Goal: Information Seeking & Learning: Learn about a topic

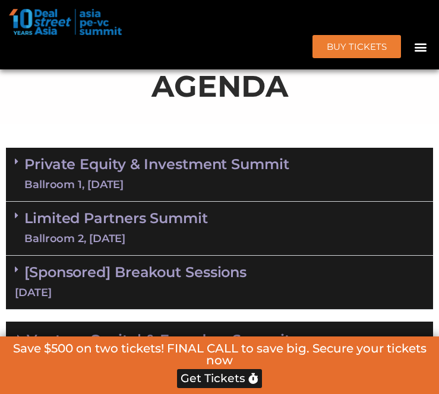
click at [195, 183] on div "Ballroom 1, [DATE]" at bounding box center [156, 185] width 265 height 15
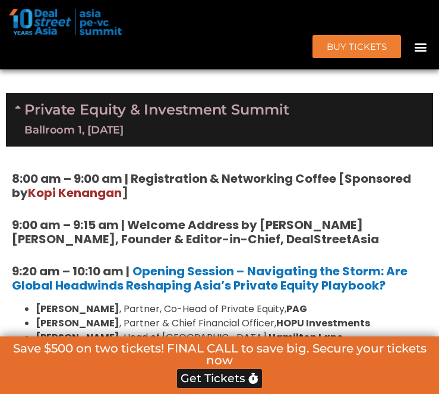
scroll to position [746, 0]
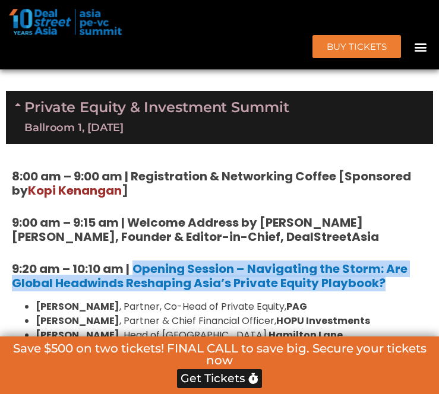
drag, startPoint x: 132, startPoint y: 268, endPoint x: 390, endPoint y: 283, distance: 258.2
click at [390, 283] on h5 "9:20 am – 10:10 am | Opening Session – Navigating the Storm: Are Global Headwin…" at bounding box center [219, 276] width 415 height 29
copy h5 "Opening Session – Navigating the Storm: Are Global Headwinds Reshaping Asia’s P…"
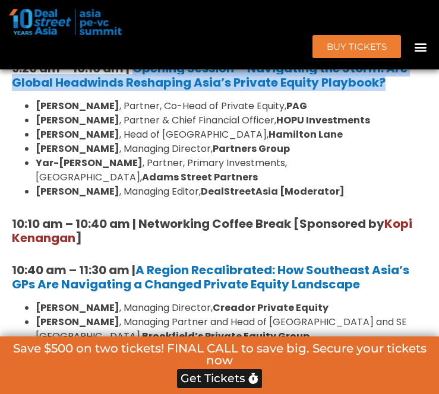
scroll to position [948, 0]
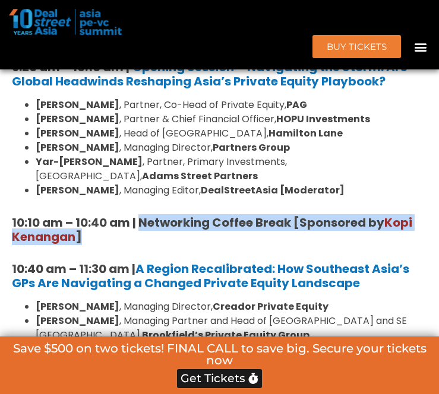
drag, startPoint x: 141, startPoint y: 209, endPoint x: 152, endPoint y: 222, distance: 16.4
click at [152, 222] on h5 "10:10 am – 10:40 am | Networking Coffee Break [Sponsored by [PERSON_NAME] ]" at bounding box center [219, 230] width 415 height 29
copy strong "Networking Coffee Break [Sponsored by [PERSON_NAME] ]"
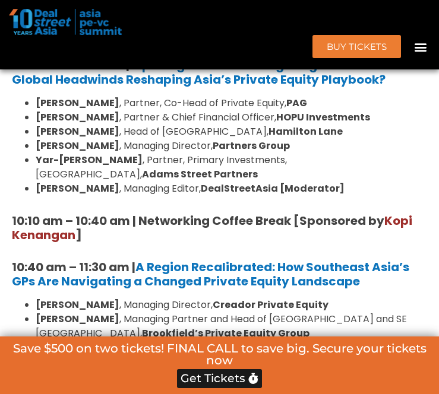
scroll to position [996, 0]
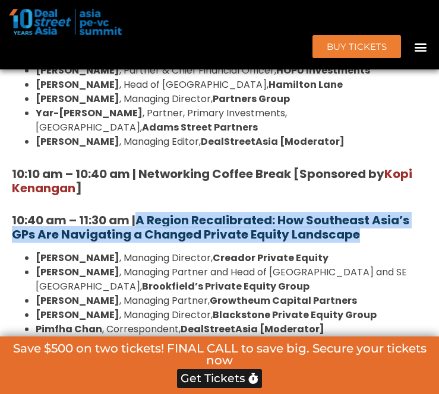
drag, startPoint x: 361, startPoint y: 223, endPoint x: 138, endPoint y: 208, distance: 223.2
click at [138, 213] on h5 "10:40 am – 11:30 am | A Region Recalibrated: How Southeast Asia’s GPs Are Navig…" at bounding box center [219, 227] width 415 height 29
copy strong "A Region Recalibrated: How Southeast Asia’s GPs Are Navigating a Changed Privat…"
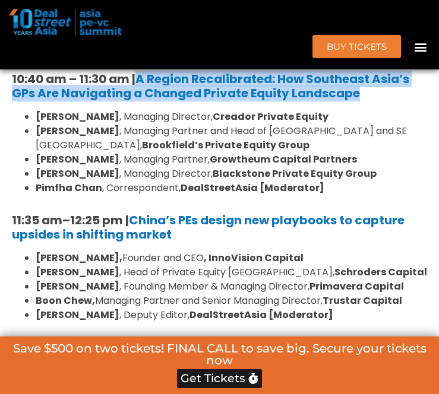
scroll to position [1137, 0]
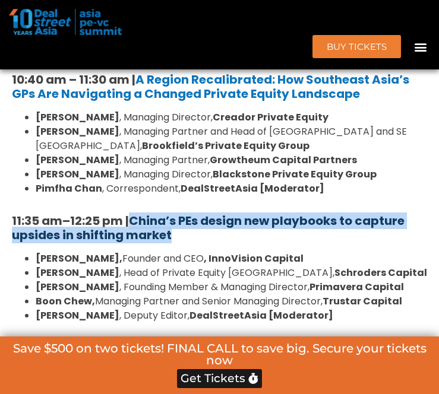
drag, startPoint x: 174, startPoint y: 227, endPoint x: 138, endPoint y: 204, distance: 42.5
click at [138, 214] on h5 "11:35 am – 12:25 pm | China’s PEs design new playbooks to capture upsides in sh…" at bounding box center [219, 228] width 415 height 29
copy strong "China’s PEs design new playbooks to capture upsides in shifting market"
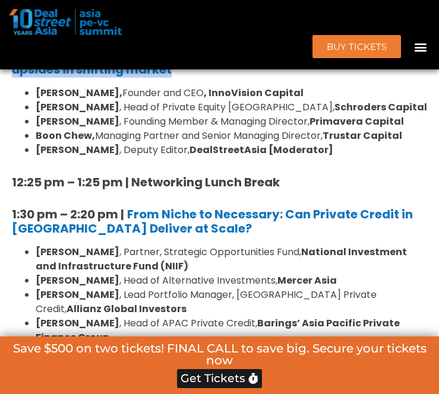
scroll to position [1309, 0]
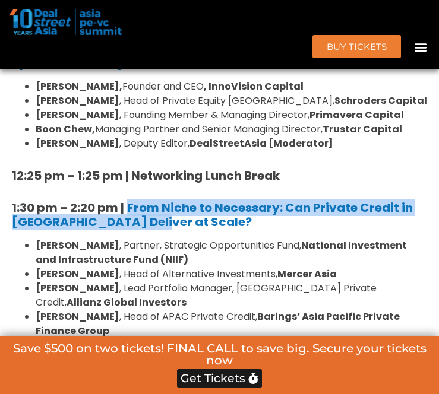
drag, startPoint x: 152, startPoint y: 205, endPoint x: 127, endPoint y: 191, distance: 28.4
click at [127, 201] on h5 "1:30 pm – 2:20 pm | From Niche to Necessary: Can Private Credit in [GEOGRAPHIC_…" at bounding box center [219, 215] width 415 height 29
copy strong "From Niche to Necessary: Can Private Credit in [GEOGRAPHIC_DATA] Deliver at Sca…"
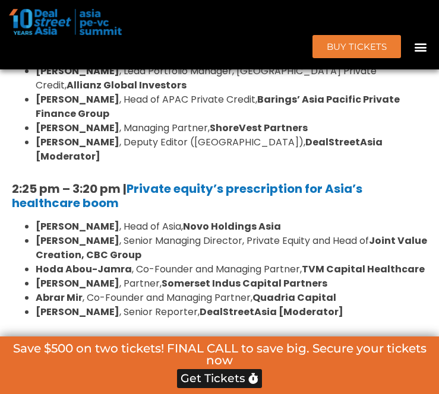
scroll to position [1540, 0]
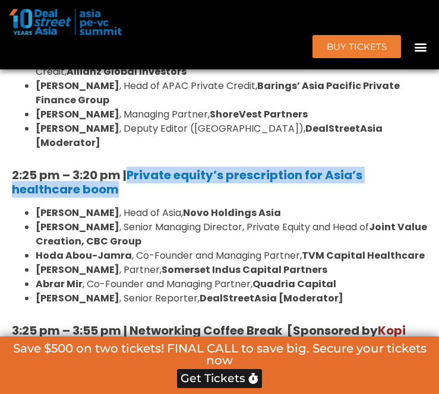
drag, startPoint x: 130, startPoint y: 162, endPoint x: 128, endPoint y: 147, distance: 15.5
click at [128, 168] on h5 "2:25 pm – 3:20 pm | Private equity’s prescription for Asia’s healthcare boom" at bounding box center [219, 182] width 415 height 29
copy h5 "Private equity’s prescription for Asia’s healthcare boom"
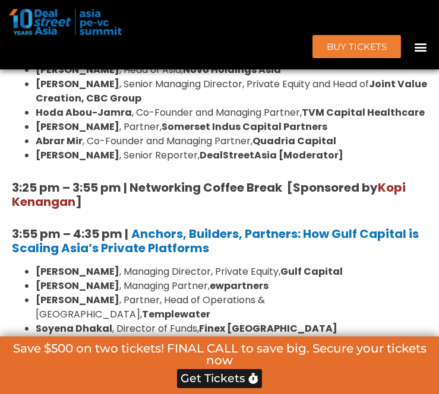
scroll to position [1684, 0]
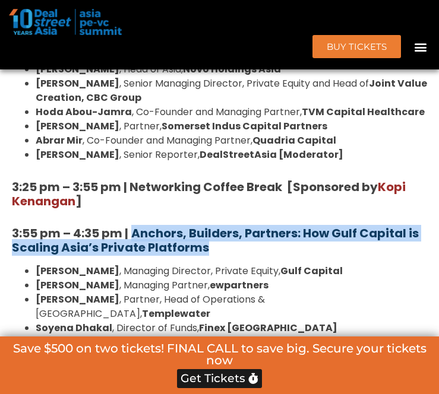
drag, startPoint x: 216, startPoint y: 218, endPoint x: 136, endPoint y: 199, distance: 82.4
click at [136, 226] on h5 "3:55 pm – 4:35 pm | Anchors, Builders, Partners: How Gulf Capital is Scaling As…" at bounding box center [219, 240] width 415 height 29
copy b "Anchors, Builders, Partners: How Gulf Capital is Scaling Asia’s Private Platfor…"
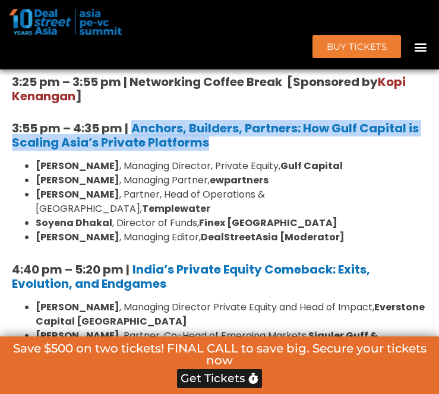
scroll to position [1875, 0]
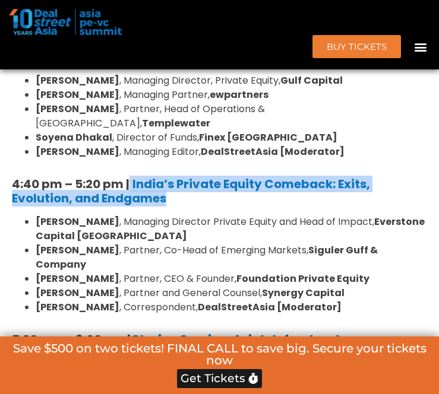
drag, startPoint x: 179, startPoint y: 154, endPoint x: 131, endPoint y: 141, distance: 49.3
click at [131, 177] on h5 "4:40 pm – 5:20 pm | India’s Private Equity Comeback: Exits, Evolution, and Endg…" at bounding box center [219, 191] width 415 height 29
copy h5 "India’s Private Equity Comeback: Exits, Evolution, and Endgames"
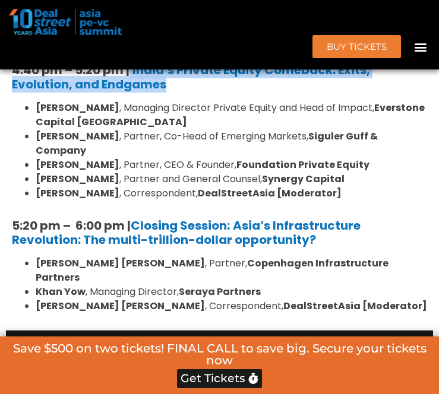
scroll to position [2003, 0]
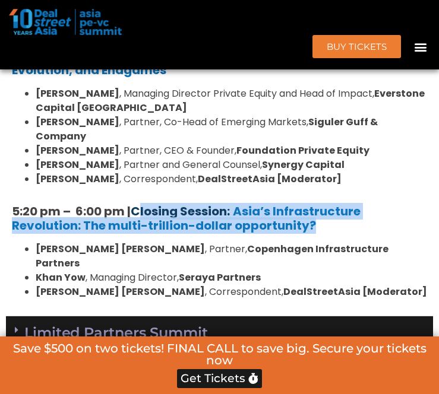
drag, startPoint x: 321, startPoint y: 185, endPoint x: 136, endPoint y: 169, distance: 185.4
click at [136, 204] on h5 "5:20 pm – 6:00 pm | Closing Session: Asia’s Infrastructure Revolution: The mult…" at bounding box center [219, 218] width 415 height 29
copy h5 "Closing Session: Asia’s Infrastructure Revolution: The multi-trillion-dollar op…"
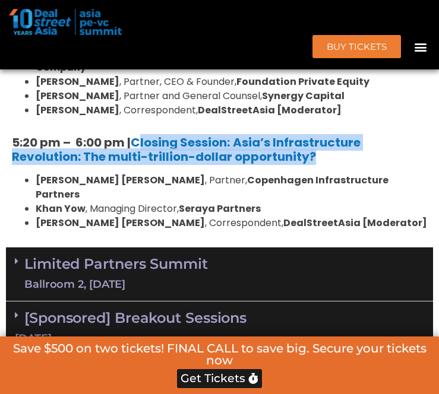
scroll to position [2073, 0]
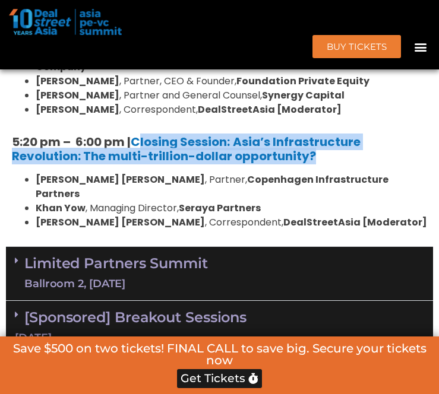
click at [197, 277] on div "Ballroom 2, [DATE]" at bounding box center [115, 284] width 183 height 15
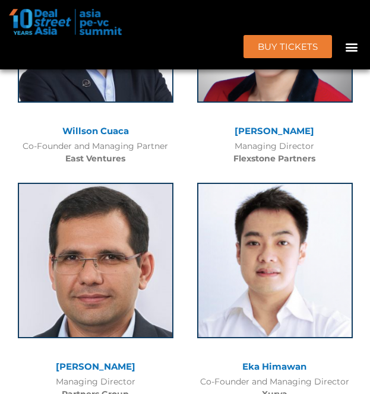
scroll to position [27961, 0]
